Goal: Find specific page/section: Find specific page/section

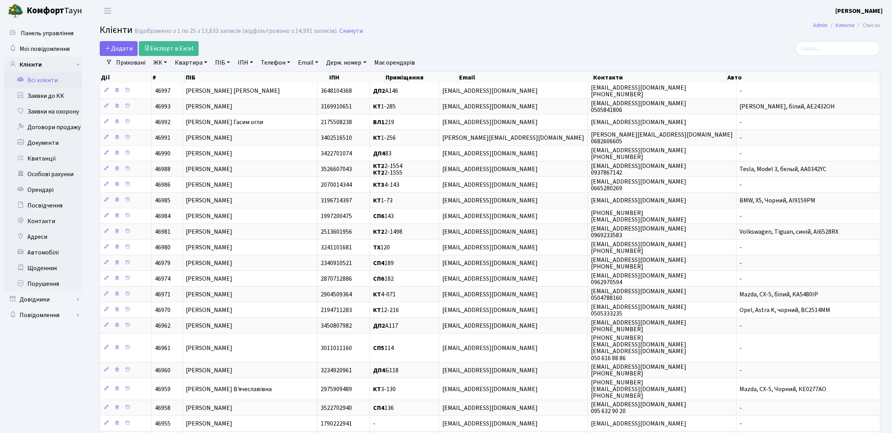
select select "25"
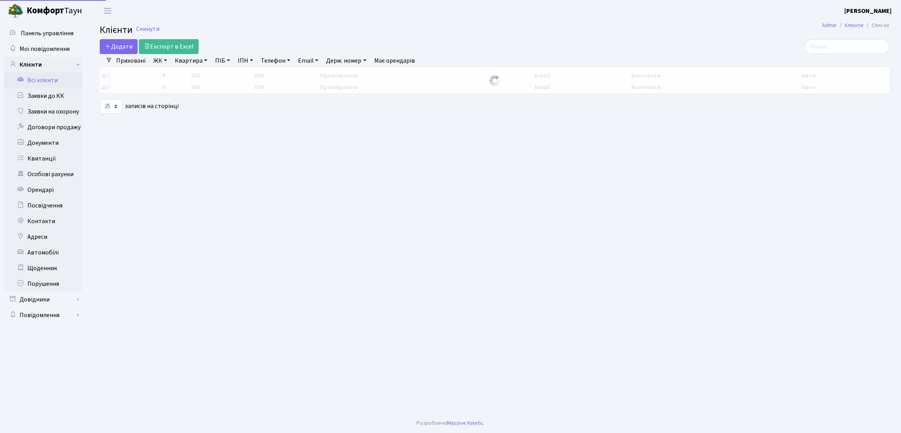
select select "25"
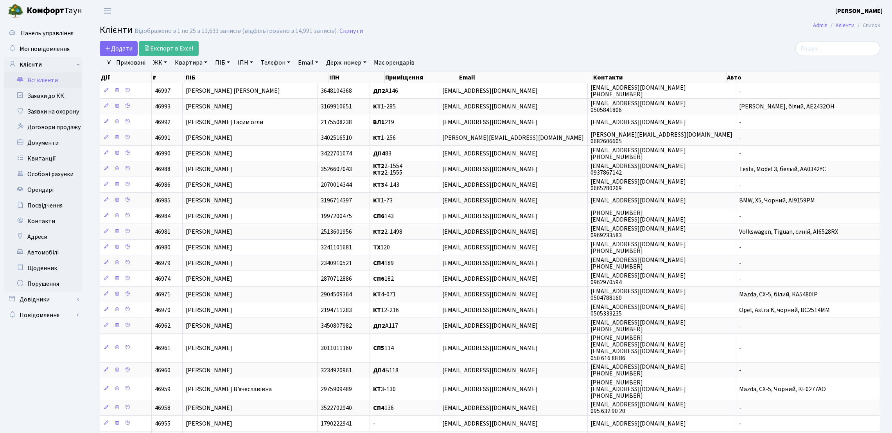
click at [61, 94] on link "Заявки до КК" at bounding box center [43, 96] width 78 height 16
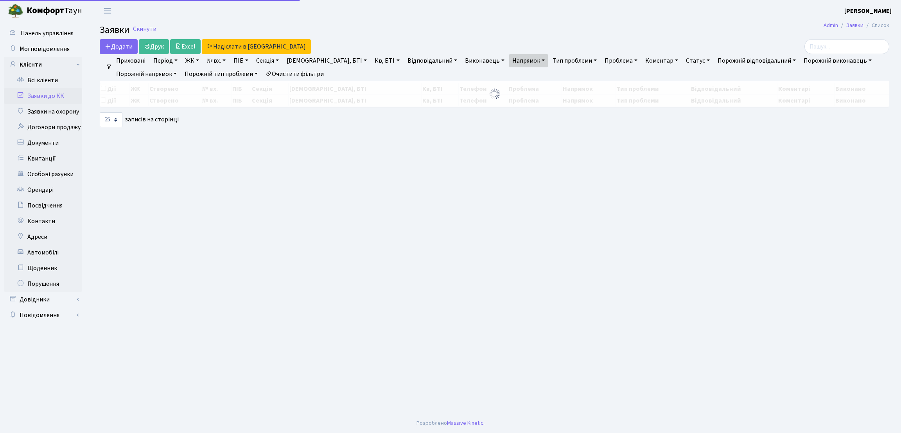
select select "25"
